Goal: Information Seeking & Learning: Find specific fact

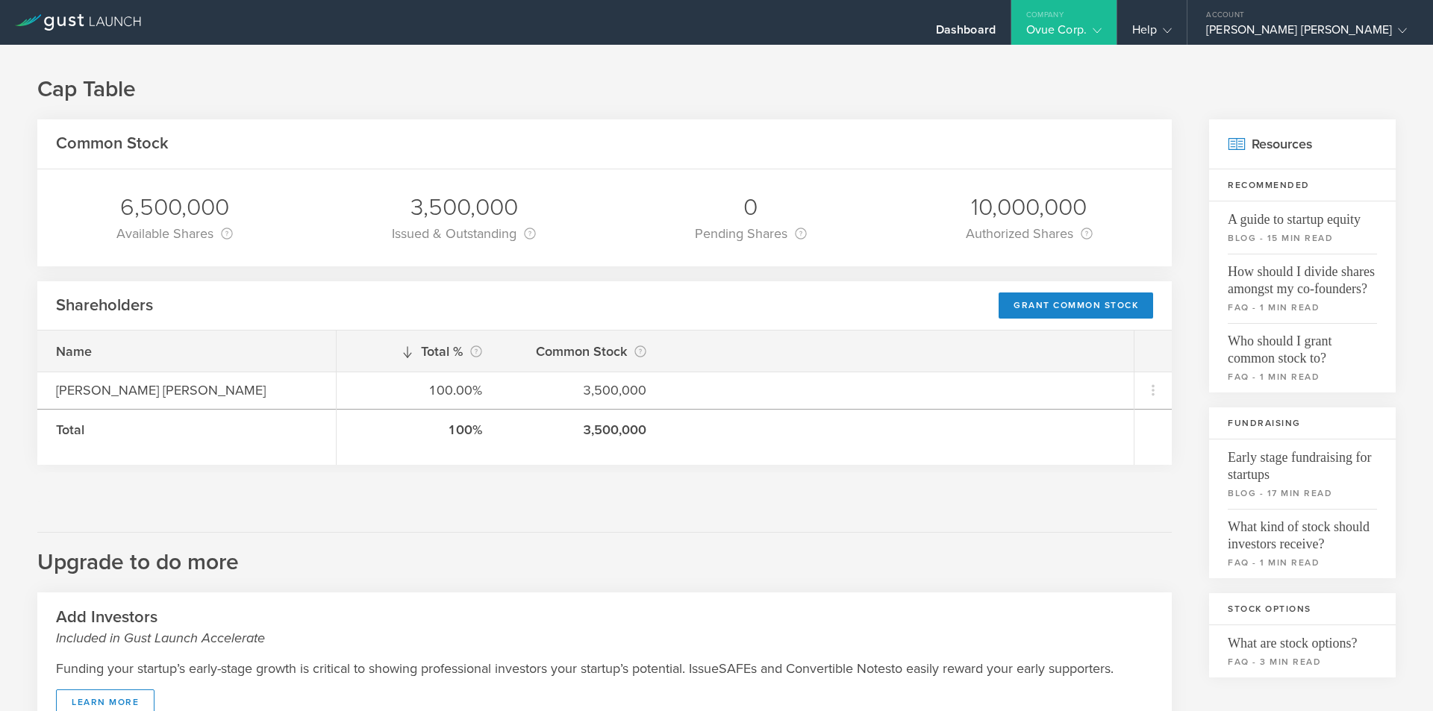
click at [114, 19] on icon at bounding box center [78, 22] width 126 height 16
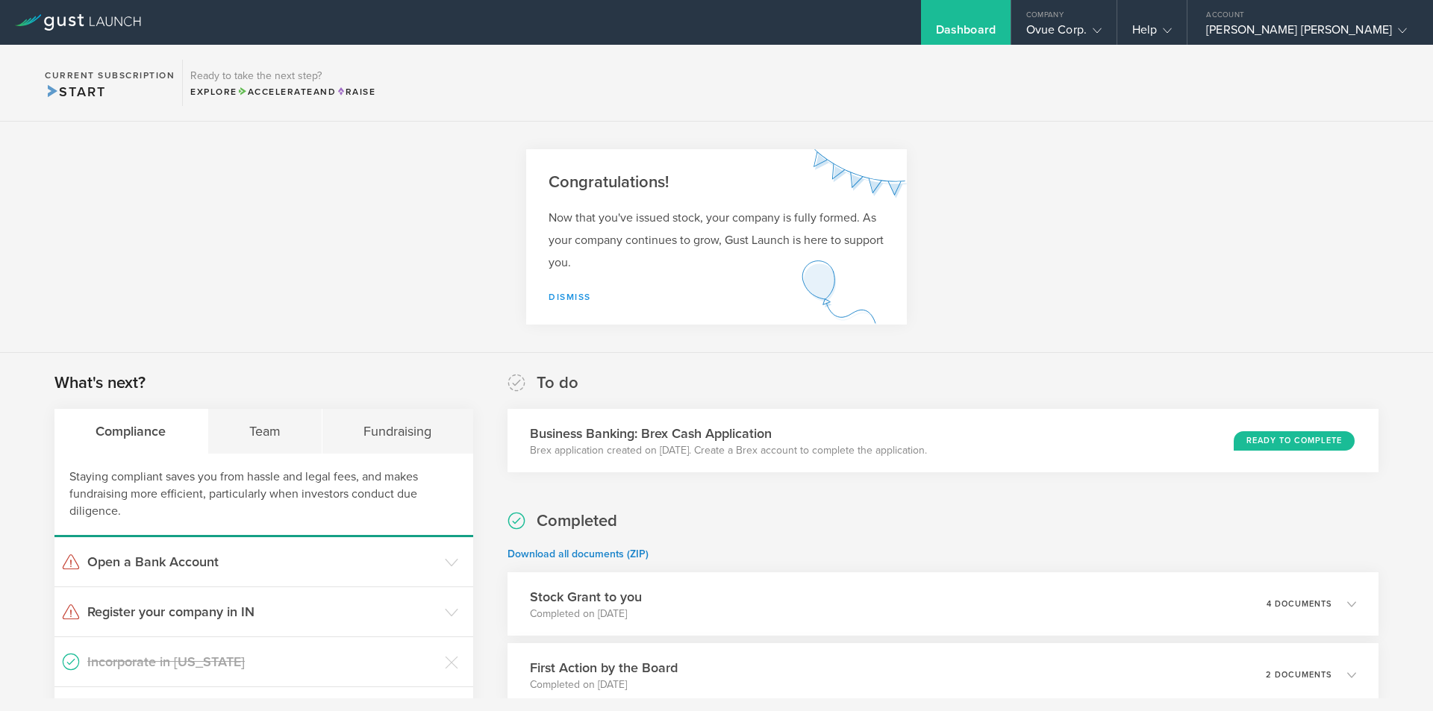
click at [579, 295] on link "Dismiss" at bounding box center [570, 297] width 43 height 10
click at [569, 287] on div "Now that you've issued stock, your company is fully formed. As your company con…" at bounding box center [716, 266] width 381 height 118
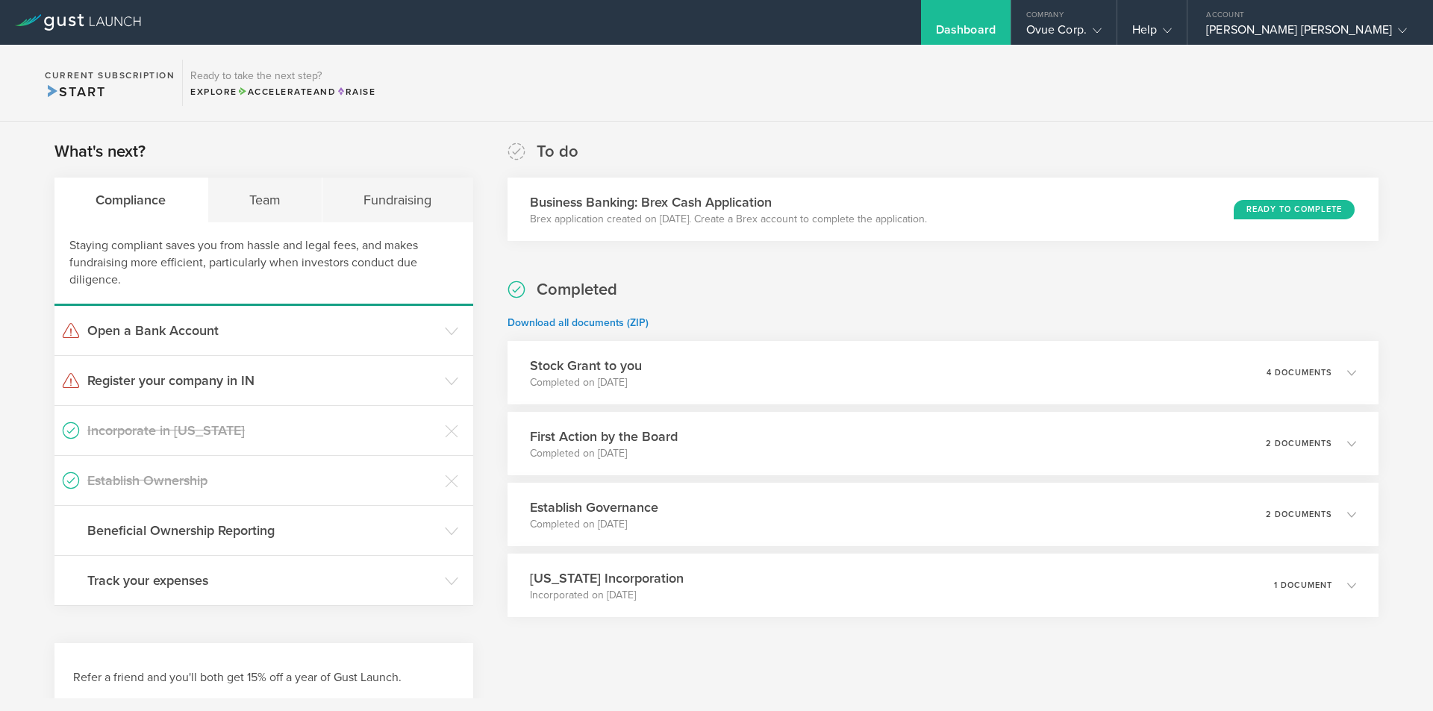
click at [568, 299] on h2 "Completed" at bounding box center [577, 290] width 81 height 22
click at [296, 202] on div "Team" at bounding box center [265, 200] width 115 height 45
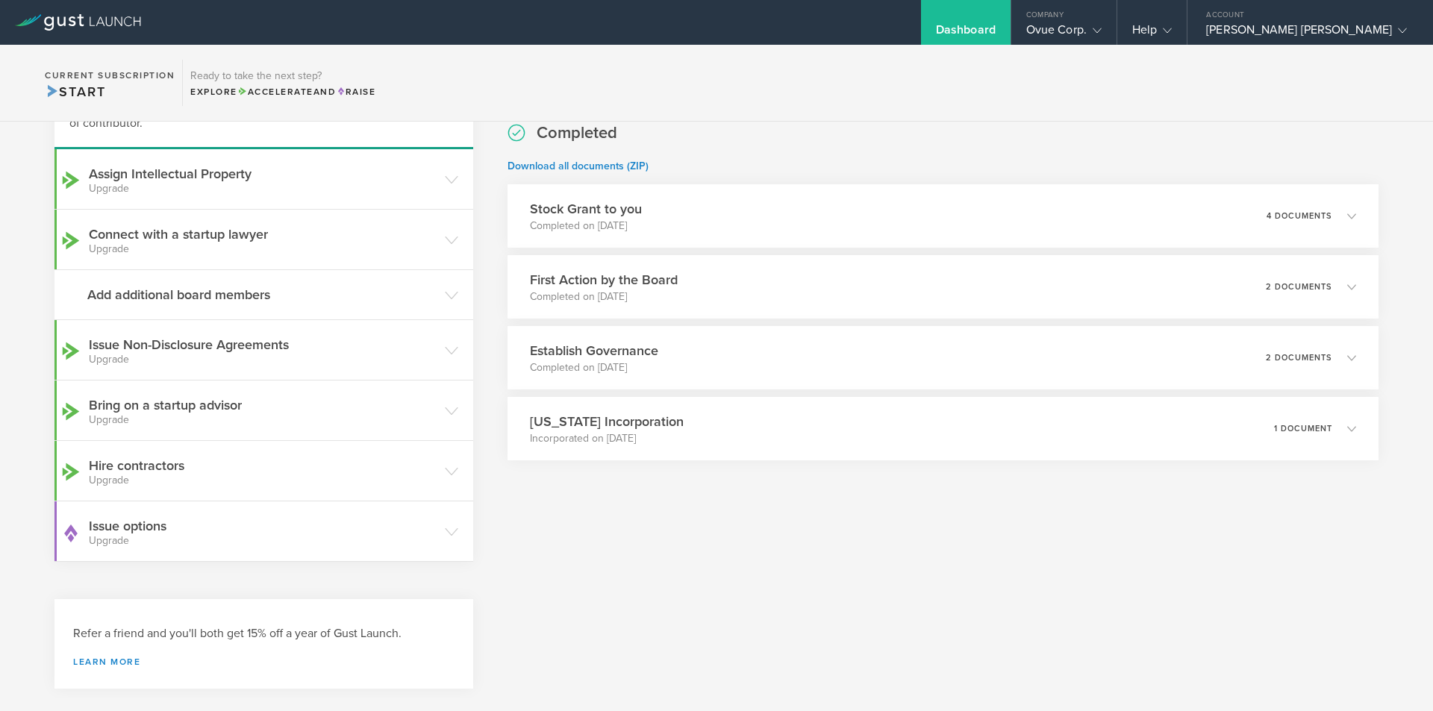
scroll to position [181, 0]
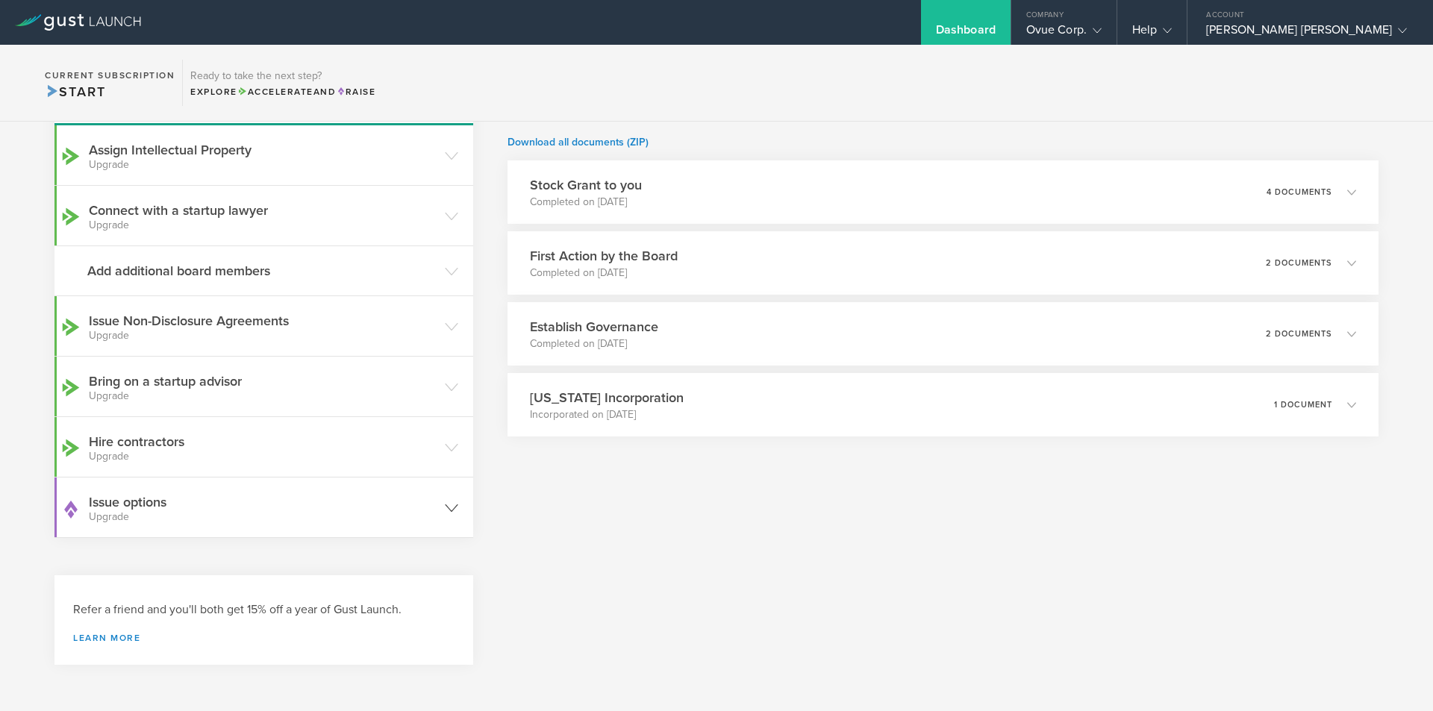
click at [338, 523] on header "Issue options Upgrade" at bounding box center [263, 508] width 419 height 60
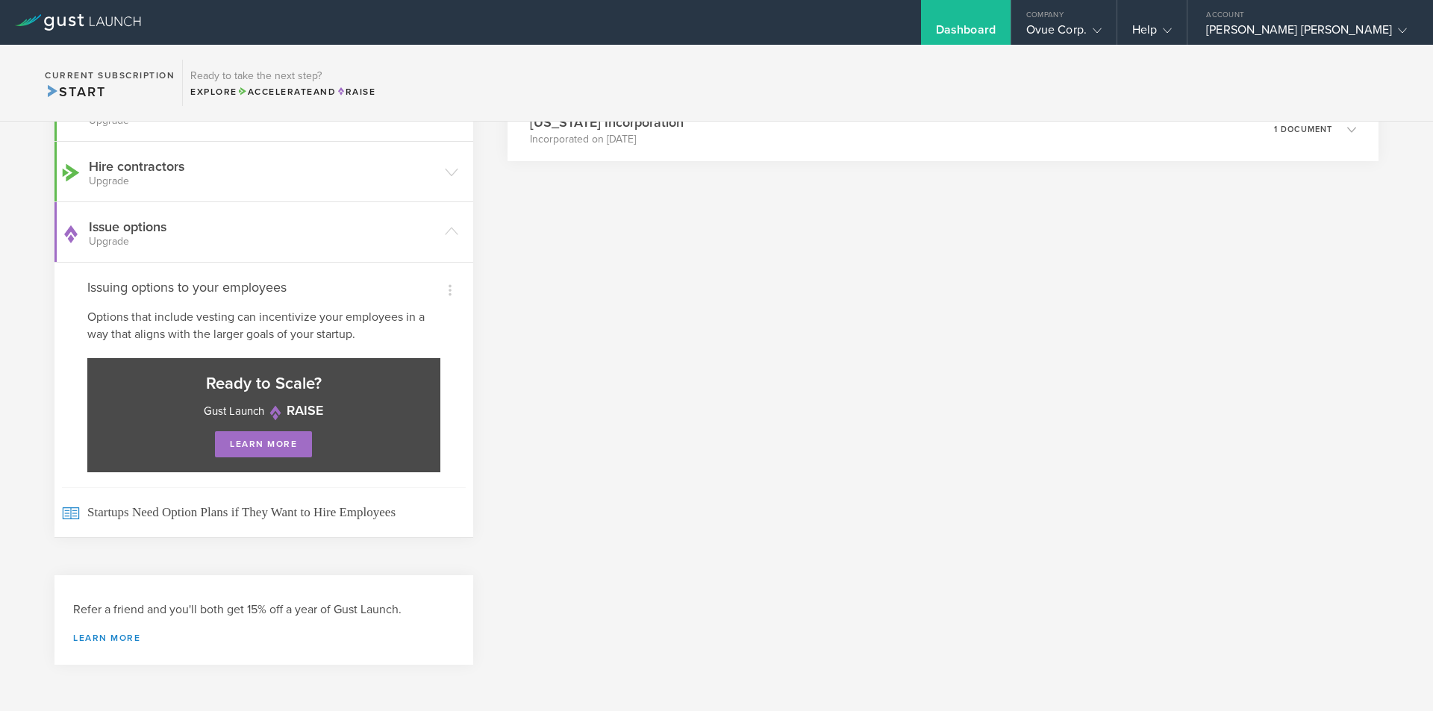
scroll to position [0, 0]
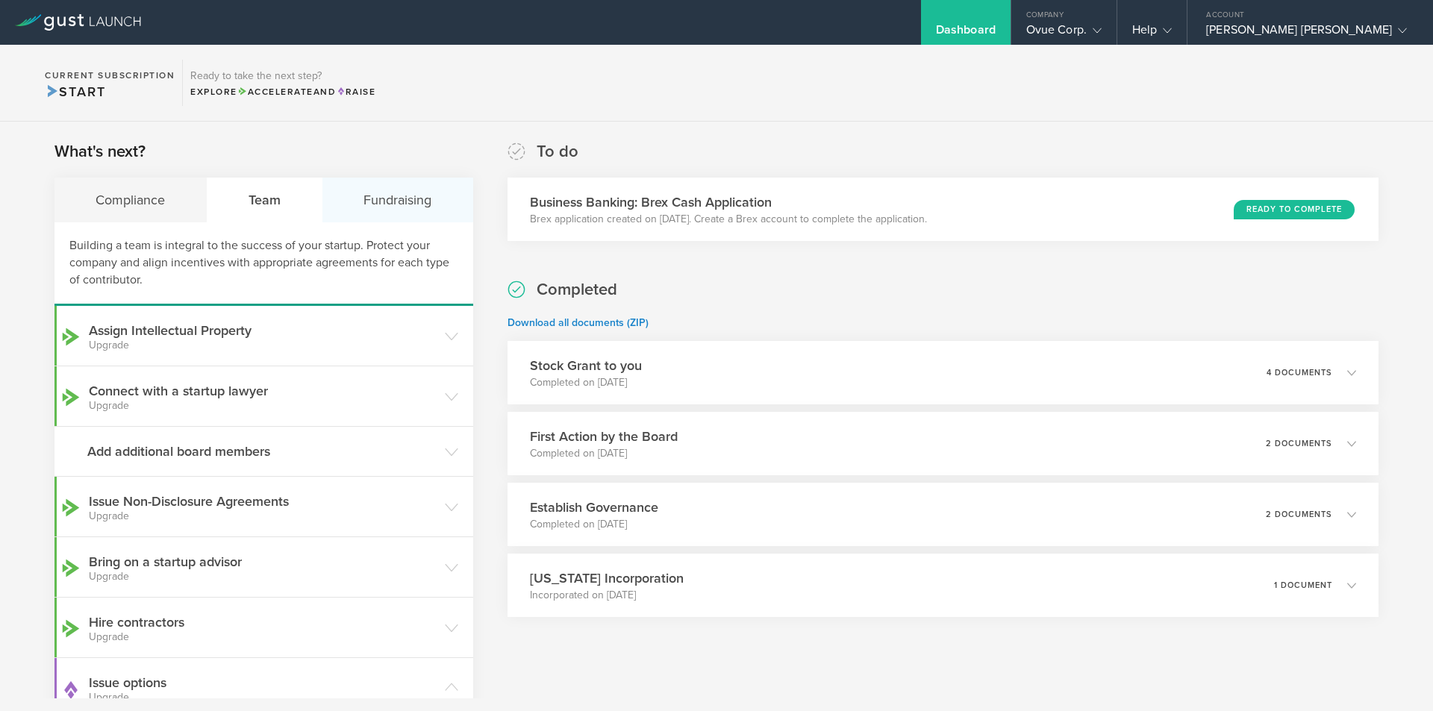
click at [414, 213] on div "Fundraising" at bounding box center [397, 200] width 151 height 45
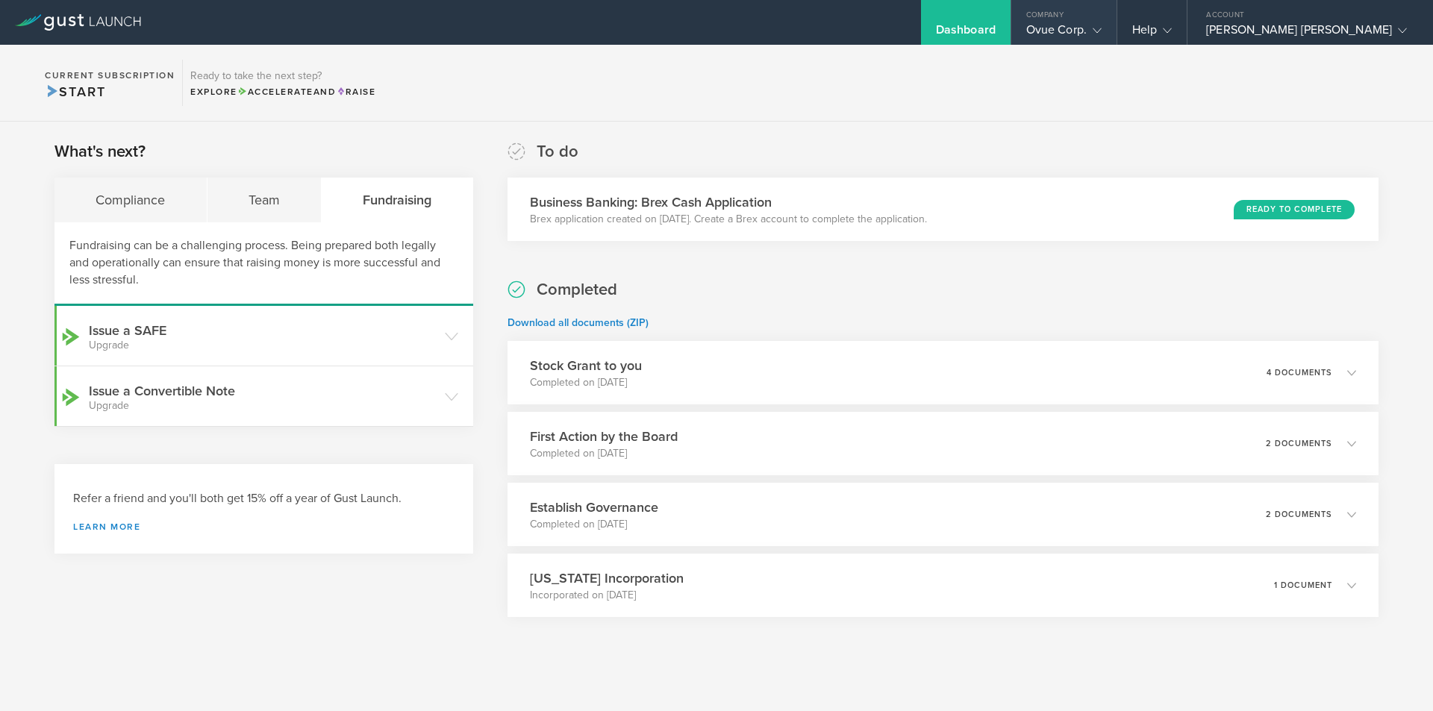
click at [1102, 27] on div "Ovue Corp." at bounding box center [1063, 33] width 75 height 22
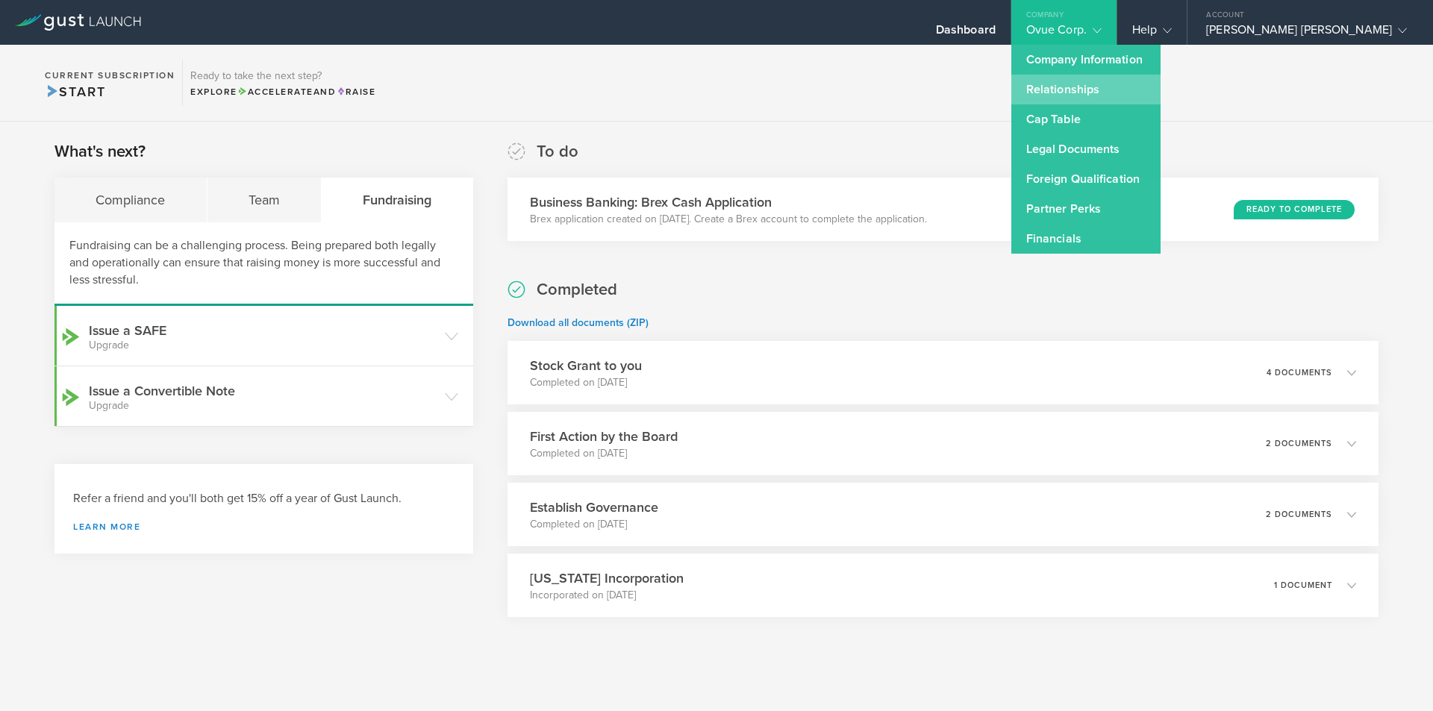
click at [1151, 87] on link "Relationships" at bounding box center [1085, 90] width 149 height 30
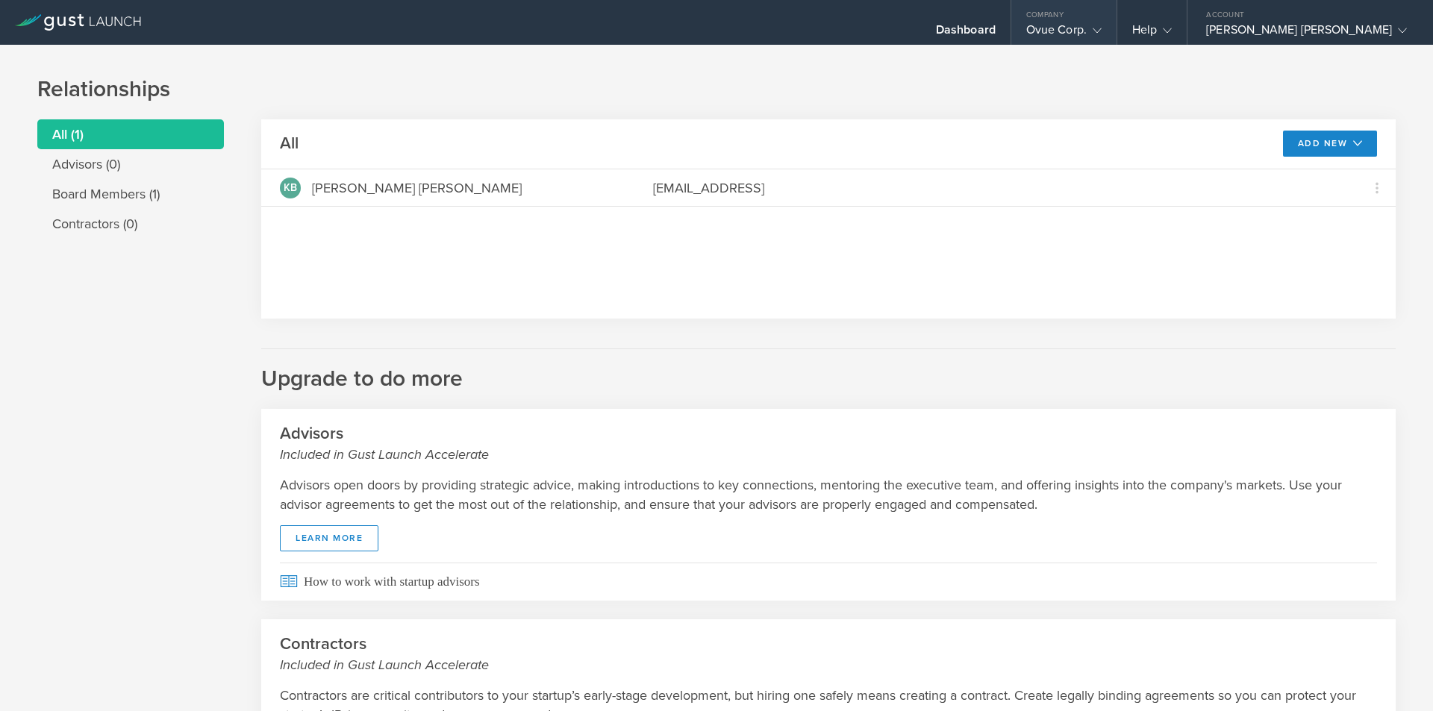
click at [1102, 30] on div "Ovue Corp." at bounding box center [1063, 33] width 75 height 22
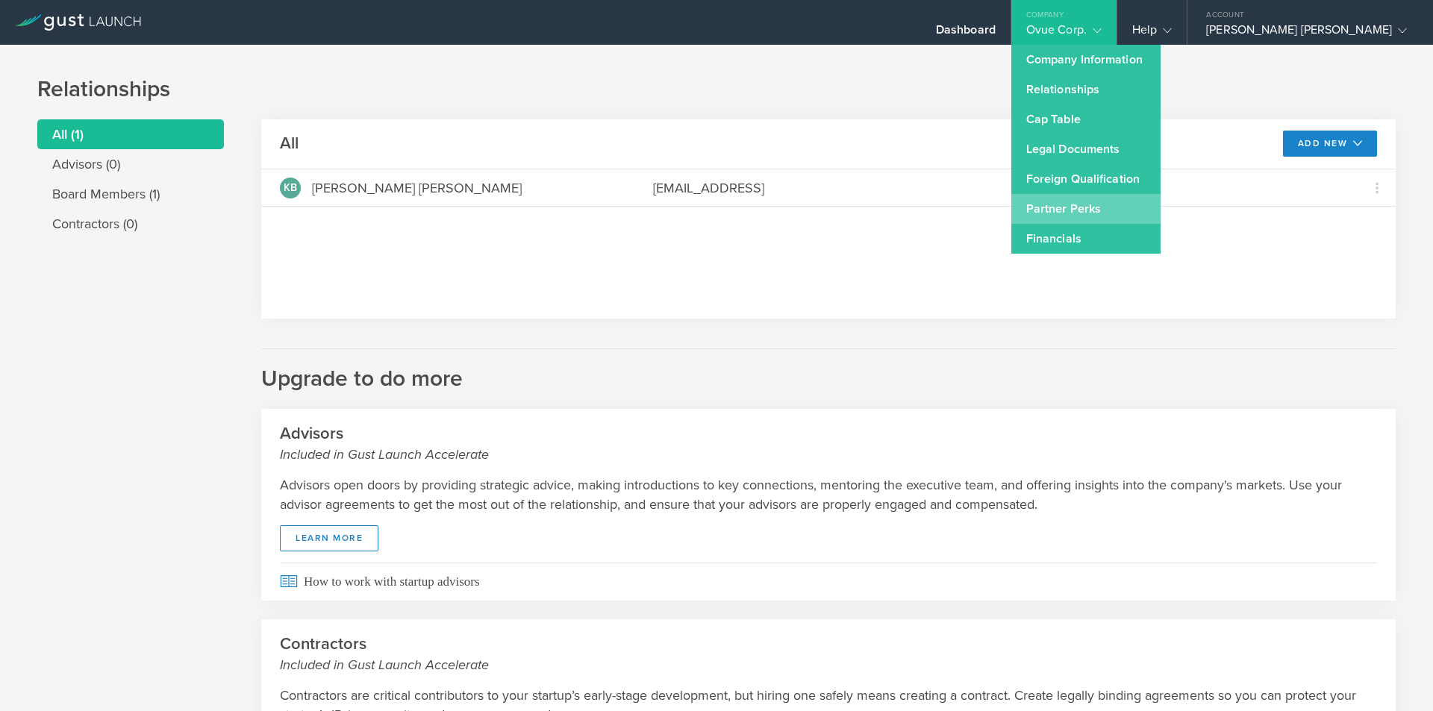
click at [1147, 207] on link "Partner Perks" at bounding box center [1085, 209] width 149 height 30
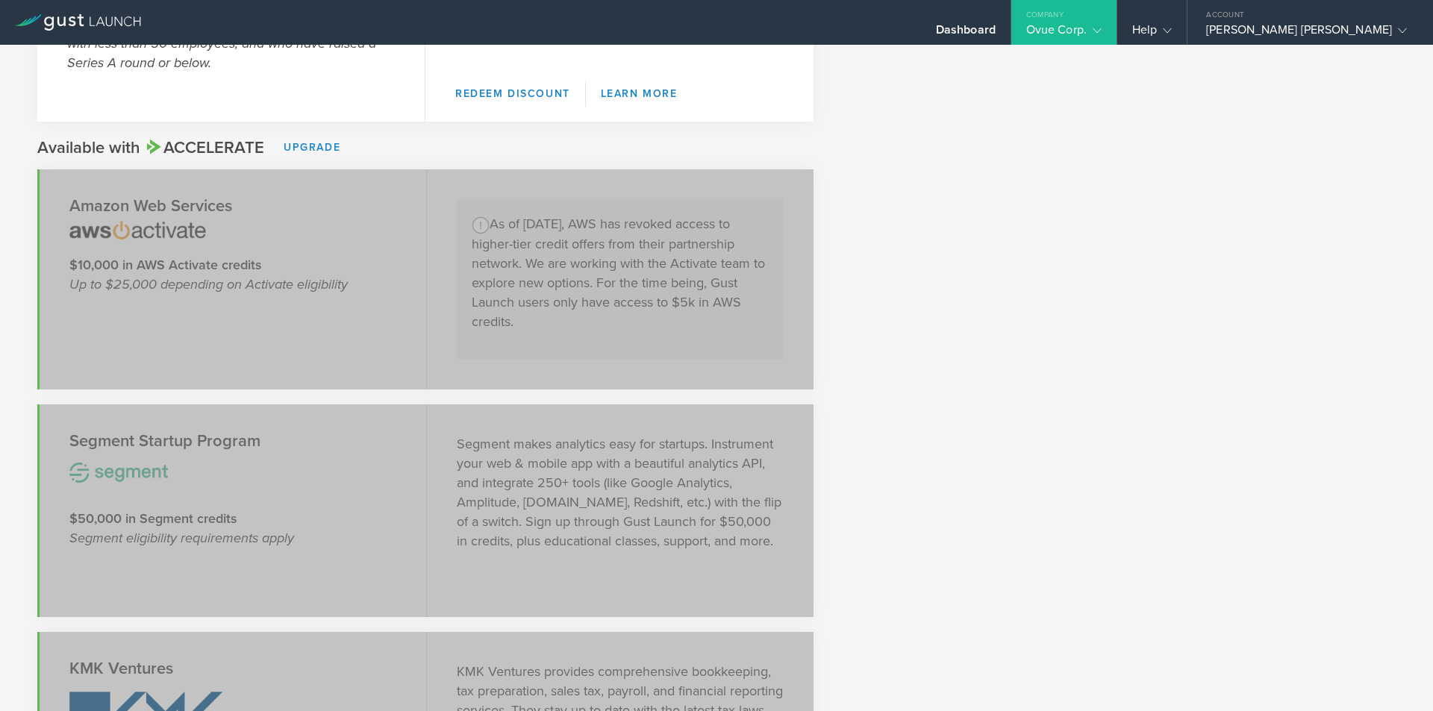
scroll to position [1167, 0]
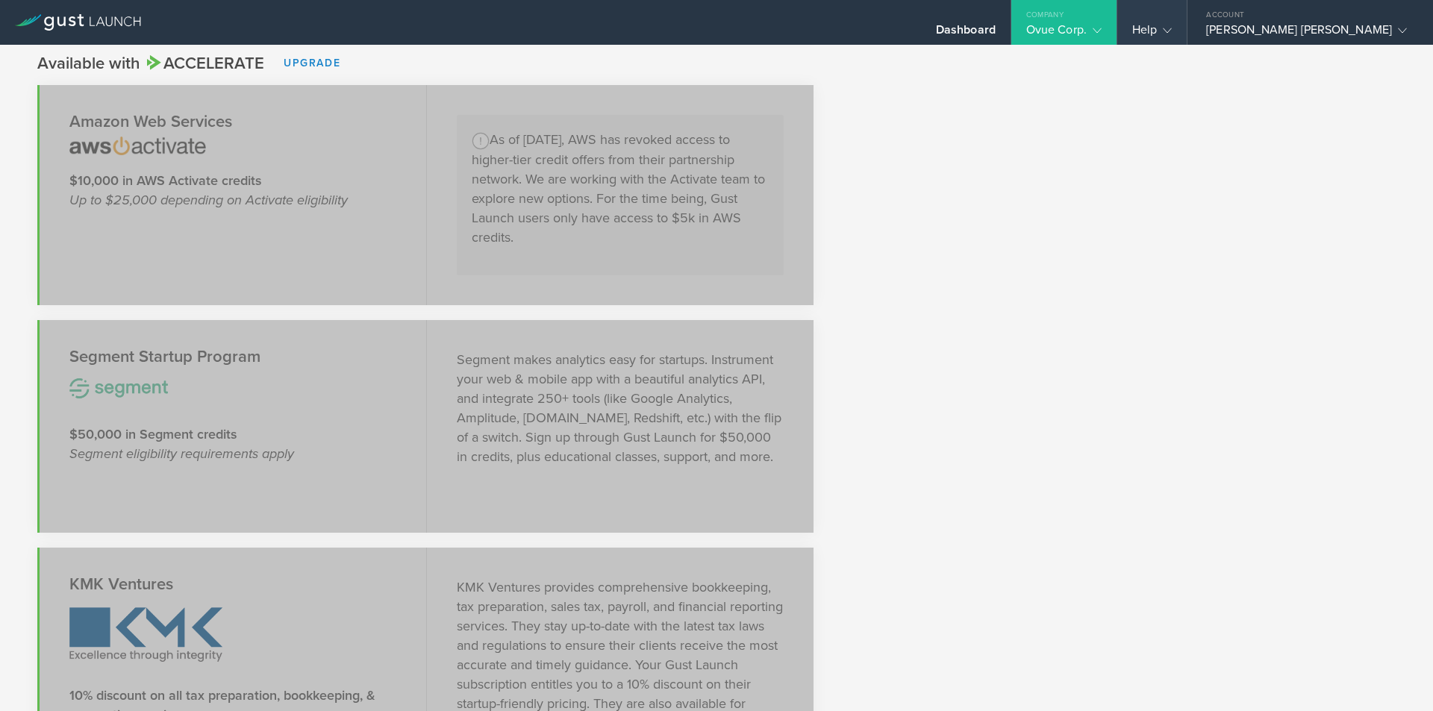
click at [1187, 31] on div "Help" at bounding box center [1151, 22] width 69 height 45
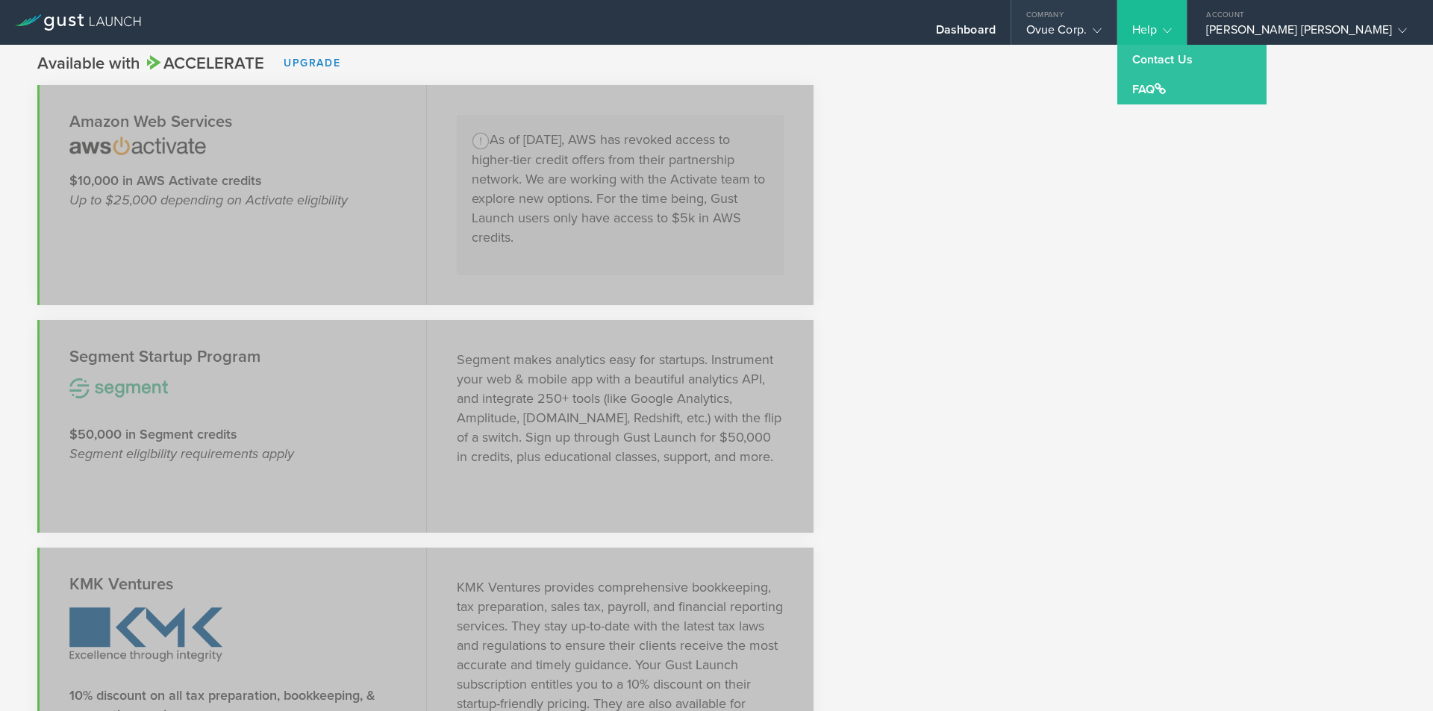
click at [1102, 34] on gust-icon at bounding box center [1094, 29] width 15 height 15
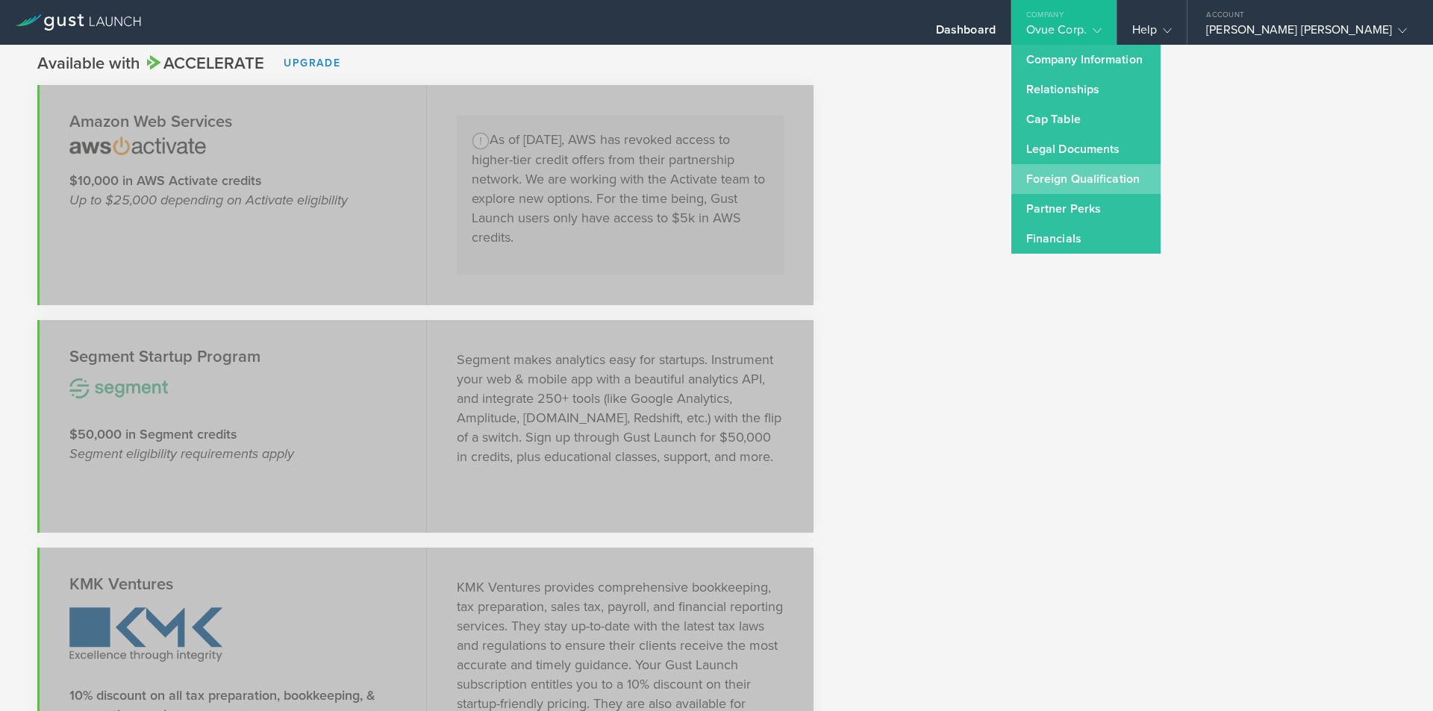
click at [1161, 171] on link "Foreign Qualification" at bounding box center [1085, 179] width 149 height 30
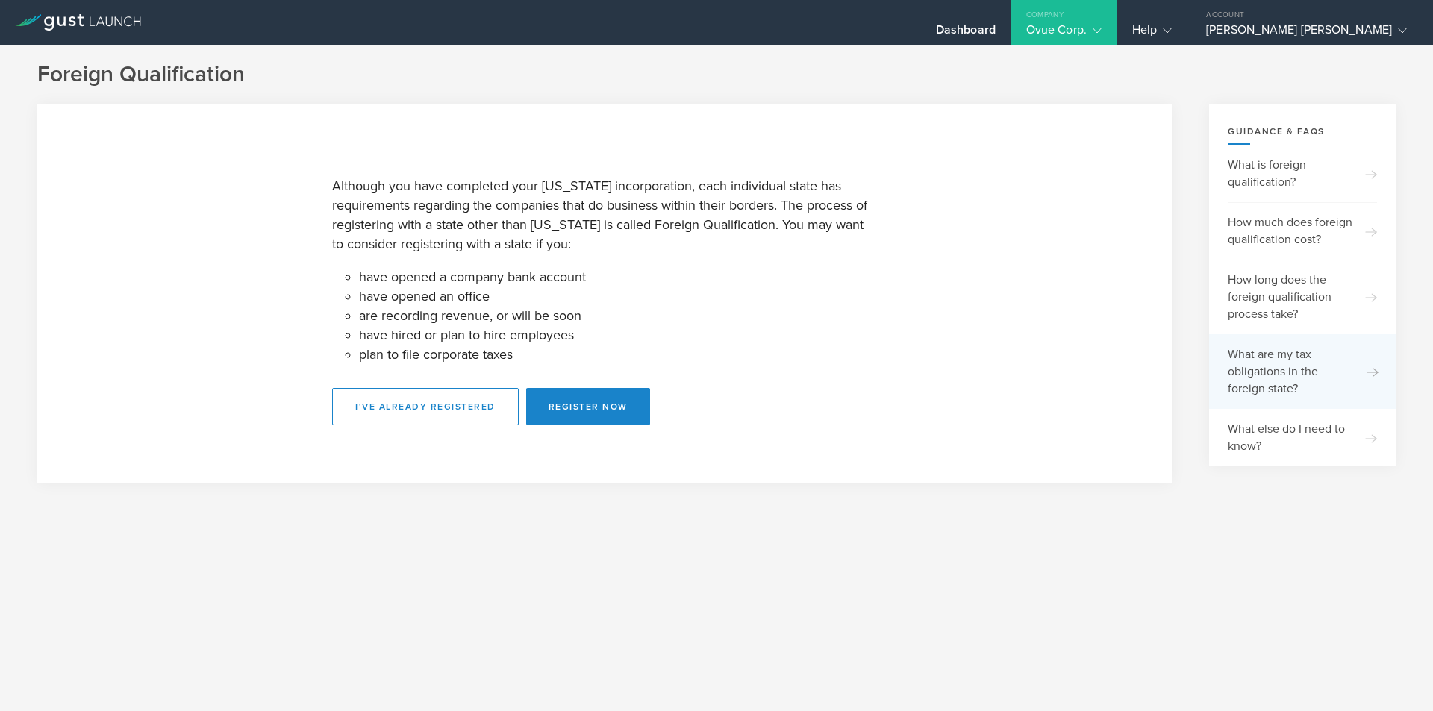
click at [1243, 362] on div "What are my tax obligations in the foreign state?" at bounding box center [1302, 371] width 149 height 75
